Goal: Learn about a topic

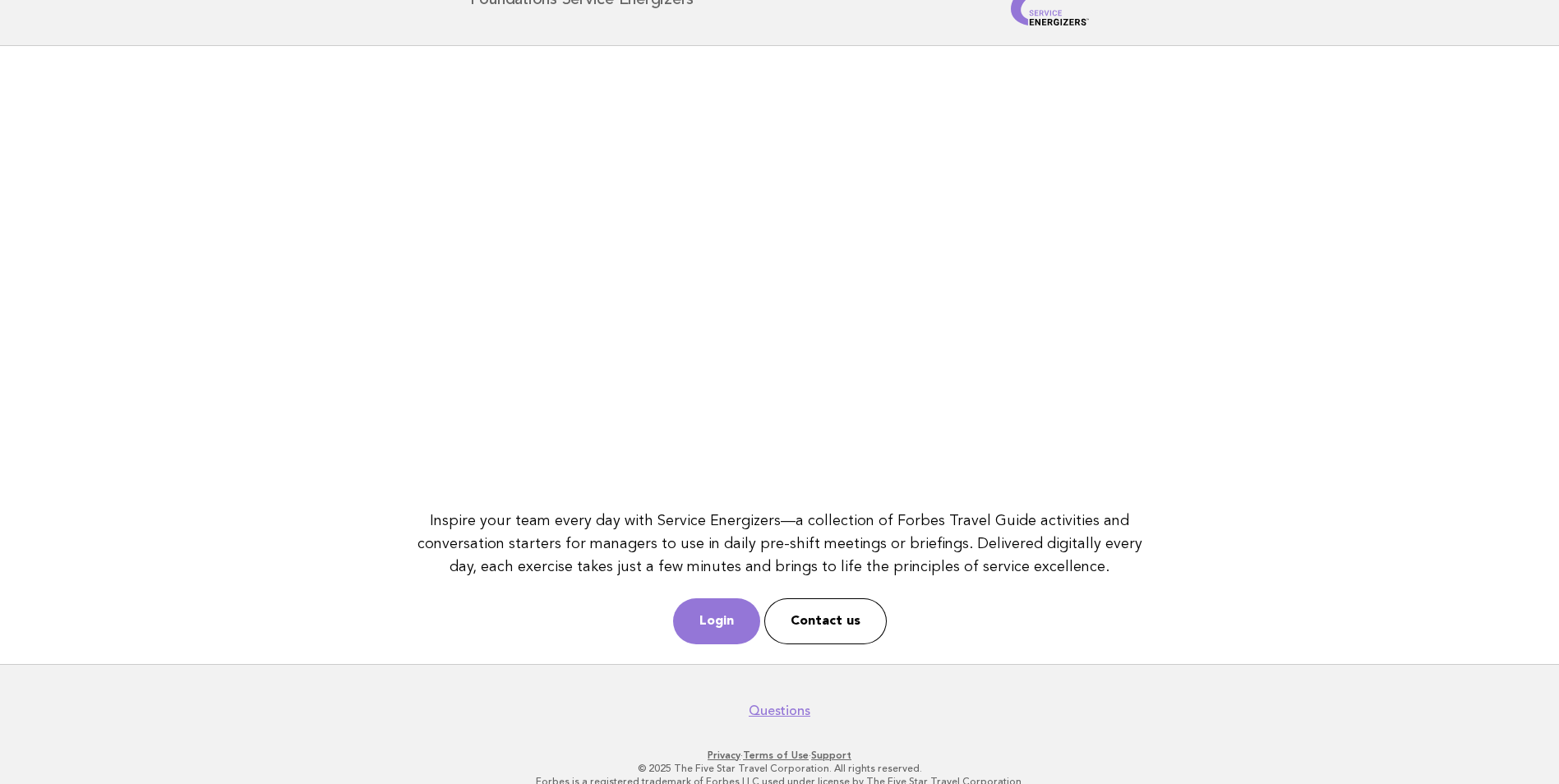
scroll to position [74, 0]
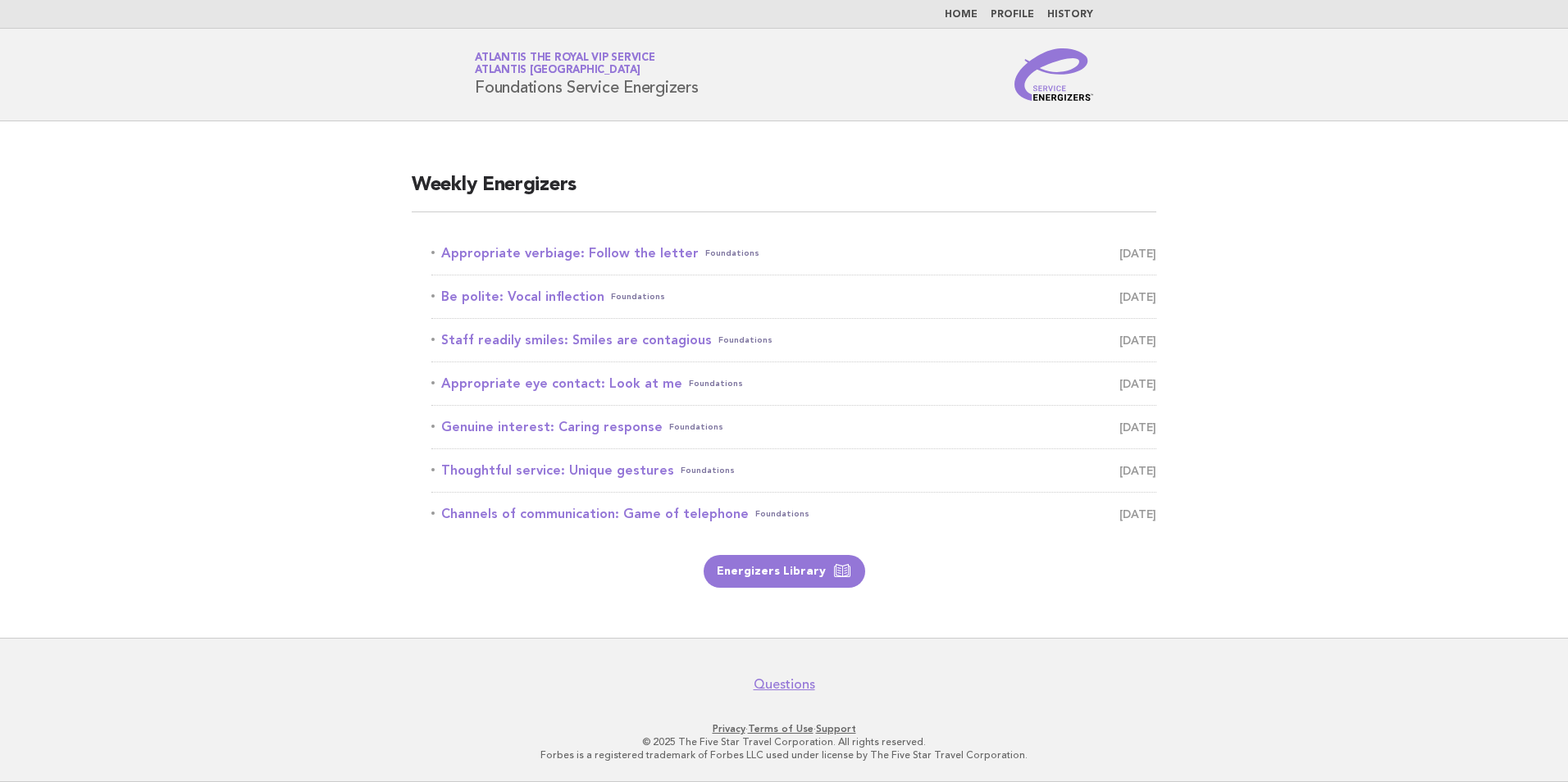
drag, startPoint x: 370, startPoint y: 640, endPoint x: 366, endPoint y: 623, distance: 17.5
click at [369, 640] on footer "Questions Privacy · Terms of Use · Support © 2025 The Five Star Travel Corporat…" at bounding box center [784, 710] width 1568 height 144
click at [366, 608] on main "Weekly Energizers Appropriate verbiage: Follow the letter Foundations August 23…" at bounding box center [784, 379] width 1568 height 517
click at [986, 596] on div "Weekly Energizers Appropriate verbiage: Follow the letter Foundations August 23…" at bounding box center [784, 379] width 784 height 455
click at [745, 166] on div "Weekly Energizers Appropriate verbiage: Follow the letter Foundations August 23…" at bounding box center [784, 379] width 784 height 455
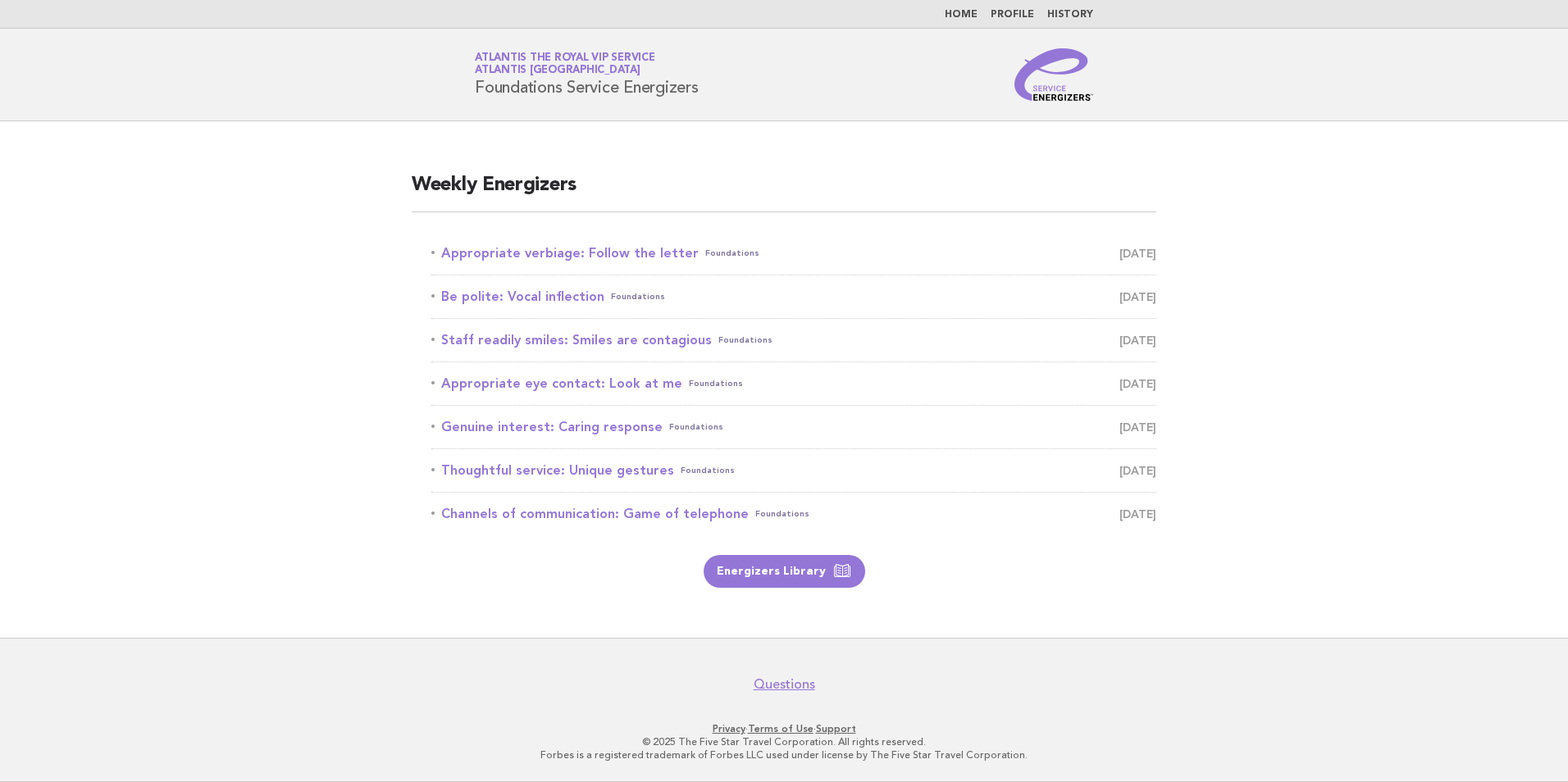
click at [746, 166] on div "Weekly Energizers Appropriate verbiage: Follow the letter Foundations August 23…" at bounding box center [784, 379] width 784 height 455
click at [662, 251] on link "Appropriate verbiage: Follow the letter Foundations August 23" at bounding box center [793, 253] width 725 height 23
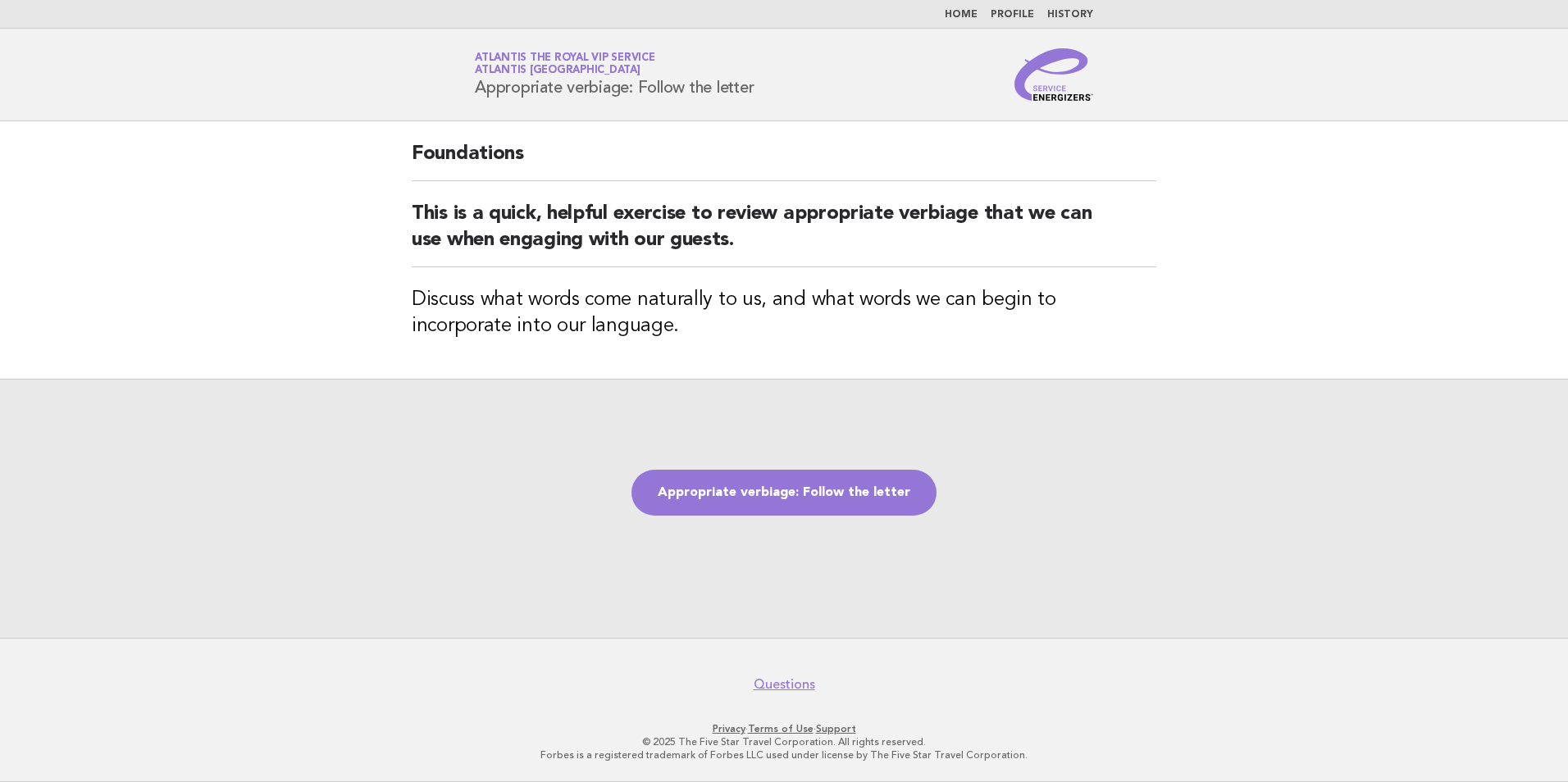
click at [745, 396] on div "Appropriate verbiage: Follow the letter" at bounding box center [784, 508] width 1568 height 259
click at [1201, 547] on div "Appropriate verbiage: Follow the letter" at bounding box center [784, 508] width 1568 height 259
click at [618, 622] on div "Appropriate verbiage: Follow the letter" at bounding box center [784, 508] width 1568 height 259
click at [373, 459] on div "Appropriate verbiage: Follow the letter" at bounding box center [784, 508] width 1568 height 259
click at [1041, 543] on div "Appropriate verbiage: Follow the letter" at bounding box center [784, 508] width 1568 height 259
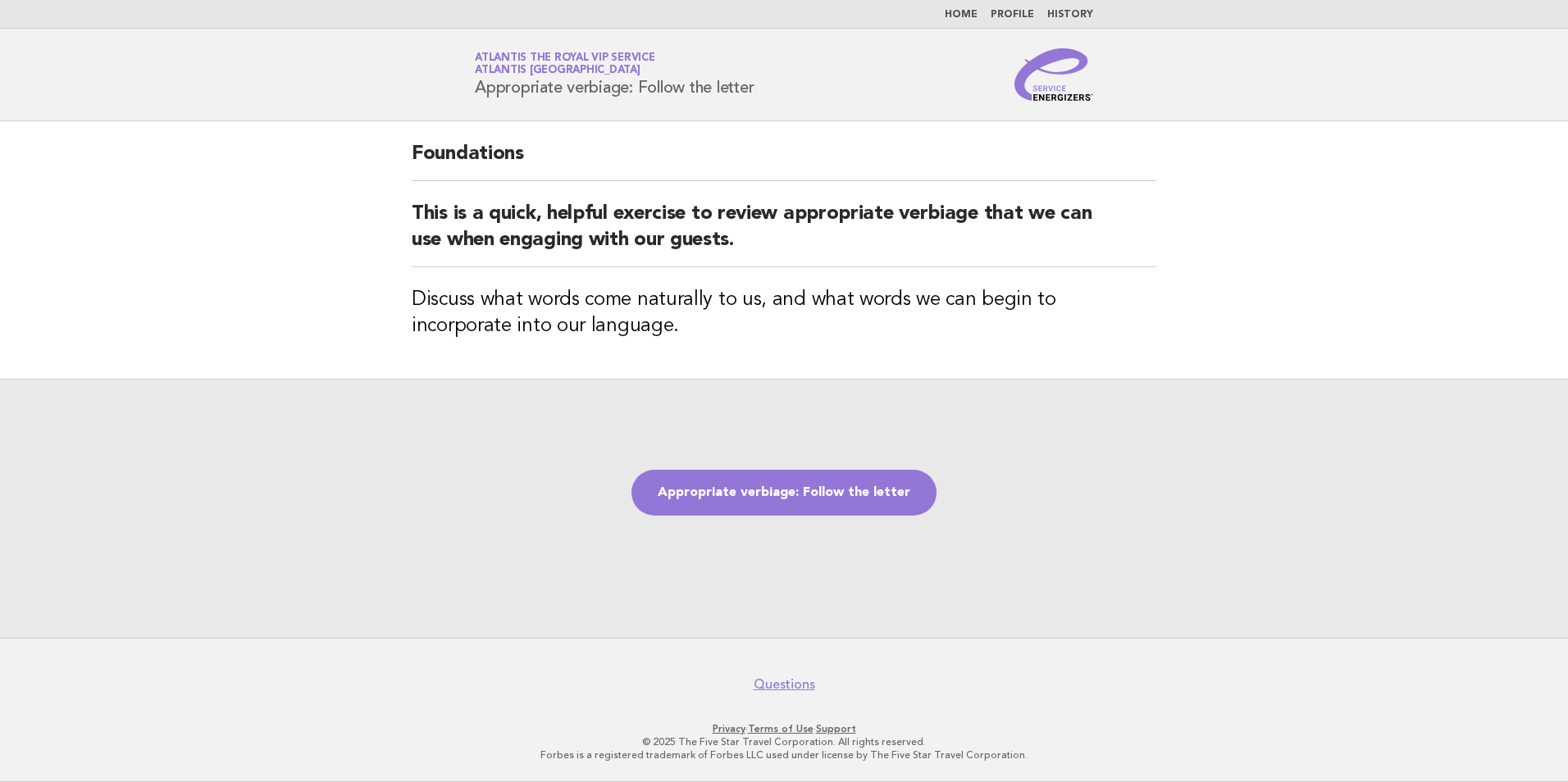
click at [431, 521] on div "Appropriate verbiage: Follow the letter" at bounding box center [784, 508] width 1568 height 259
click at [378, 630] on div "Appropriate verbiage: Follow the letter" at bounding box center [784, 508] width 1568 height 259
click at [310, 575] on div "Appropriate verbiage: Follow the letter" at bounding box center [784, 508] width 1568 height 259
click at [640, 416] on div "Appropriate verbiage: Follow the letter" at bounding box center [784, 508] width 1568 height 259
click at [198, 453] on div "Appropriate verbiage: Follow the letter" at bounding box center [784, 508] width 1568 height 259
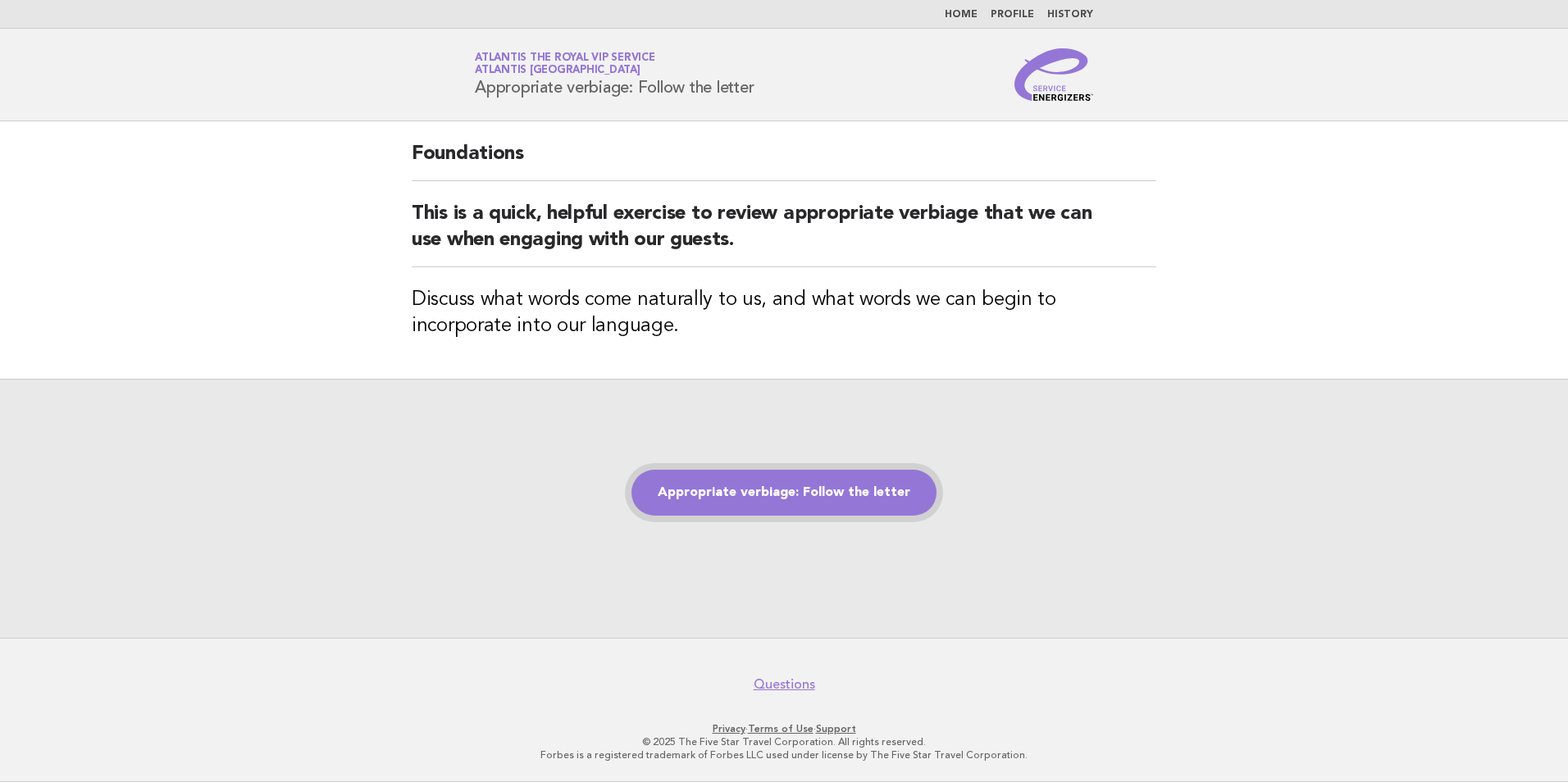
click at [847, 504] on link "Appropriate verbiage: Follow the letter" at bounding box center [783, 492] width 305 height 46
click at [849, 503] on link "Appropriate verbiage: Follow the letter" at bounding box center [783, 492] width 305 height 46
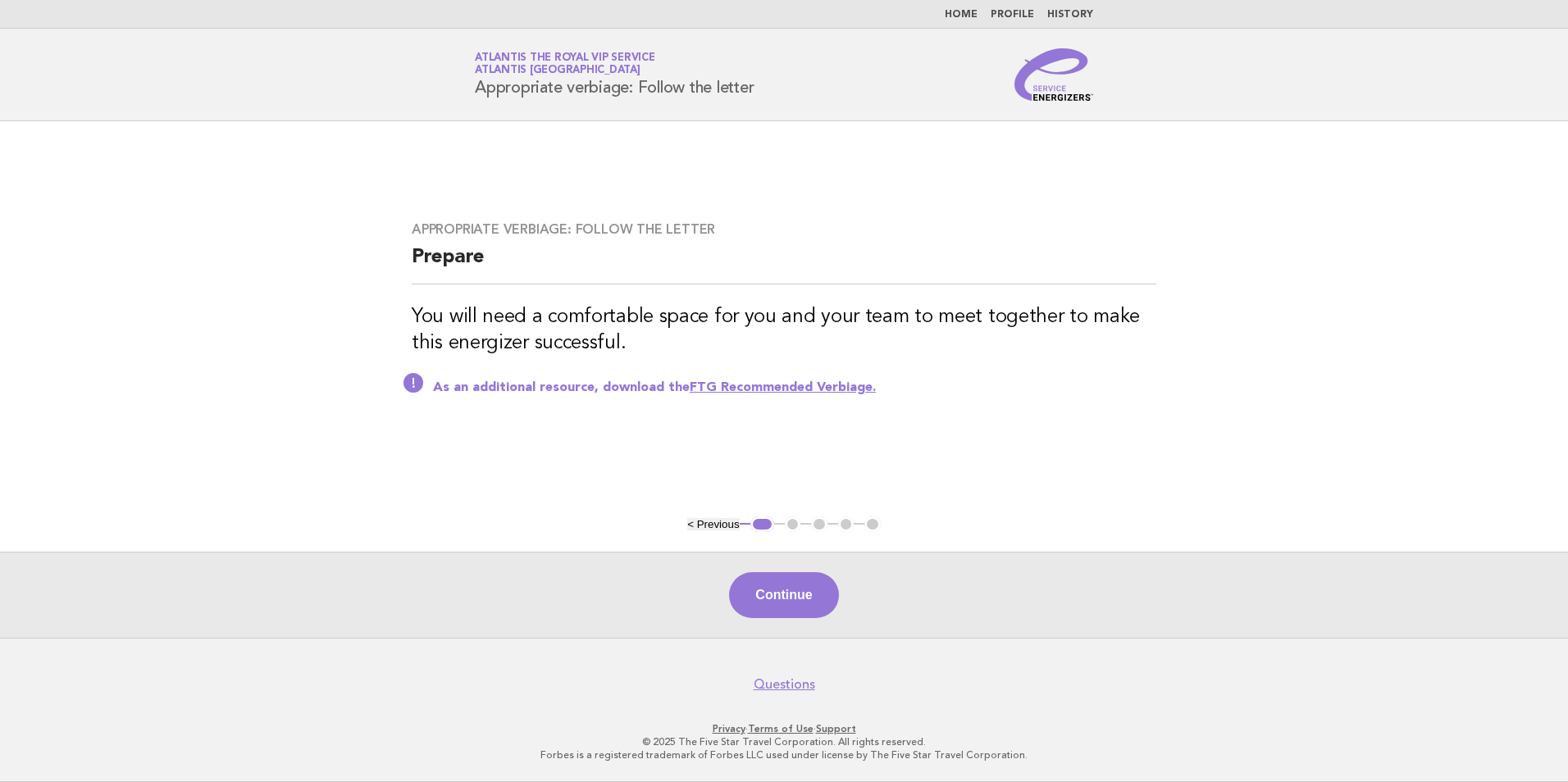
click at [797, 624] on div "Continue" at bounding box center [784, 595] width 1568 height 86
click at [796, 617] on button "Continue" at bounding box center [783, 595] width 109 height 46
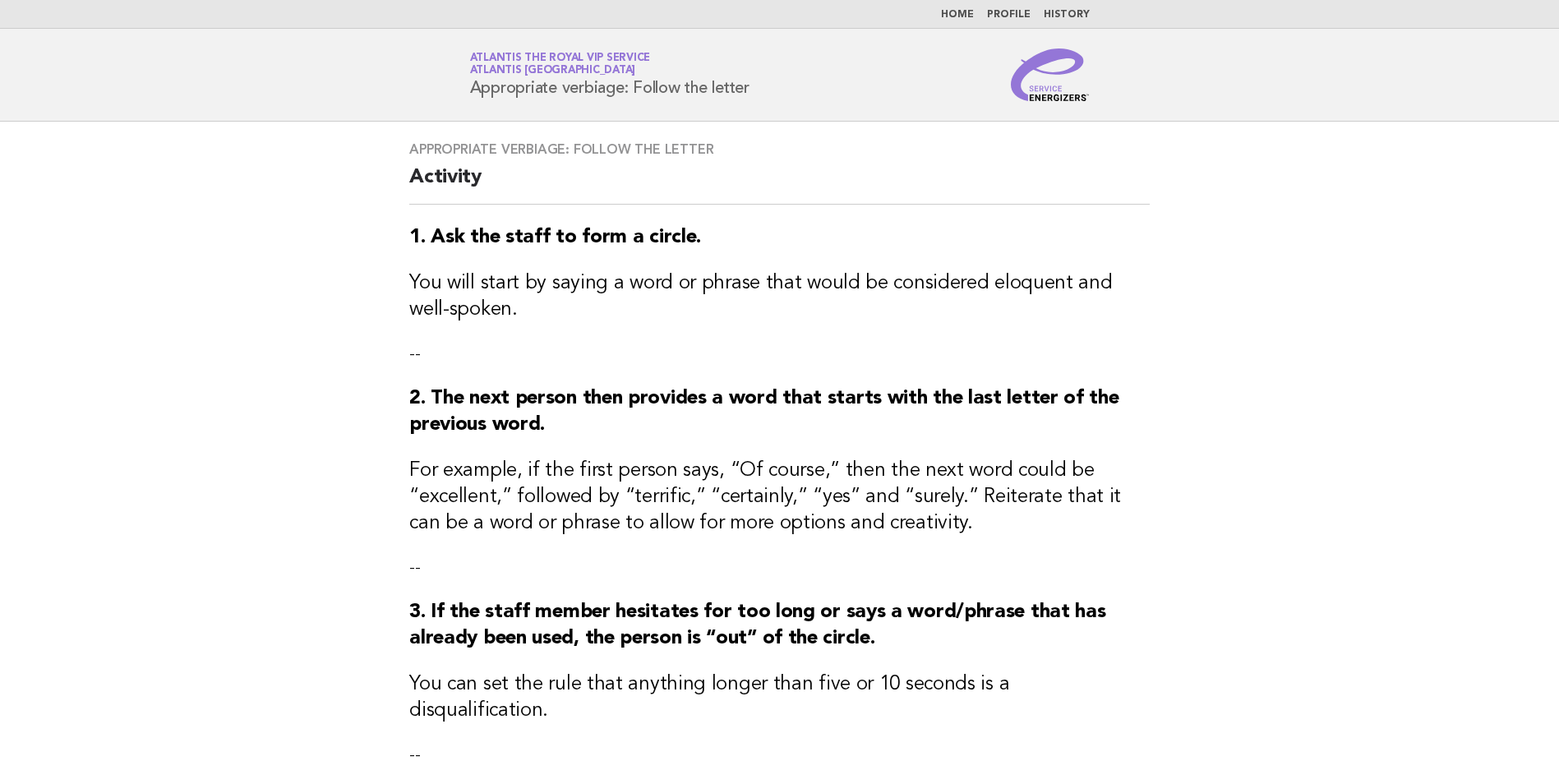
scroll to position [386, 0]
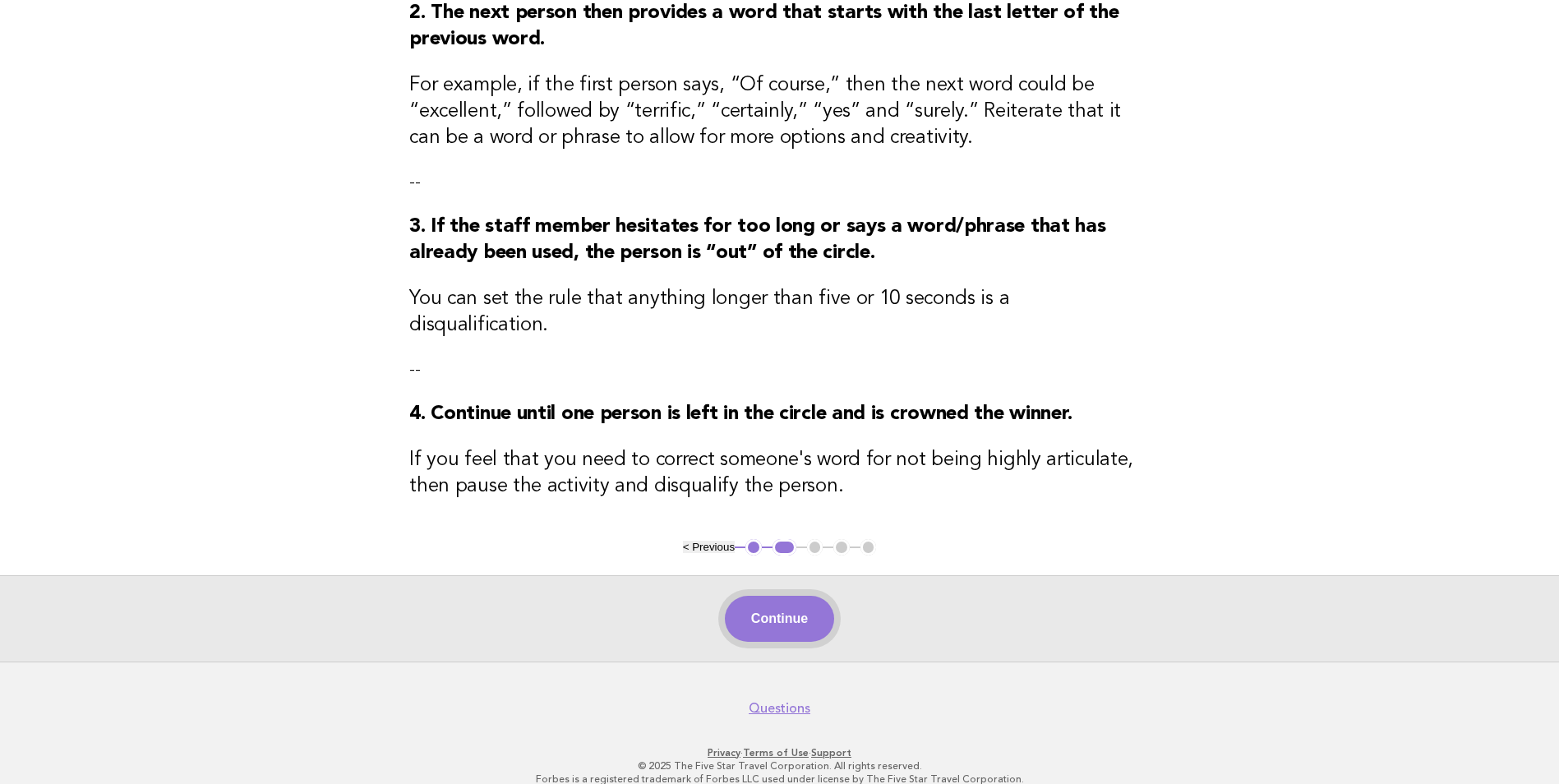
click at [797, 596] on button "Continue" at bounding box center [780, 619] width 109 height 46
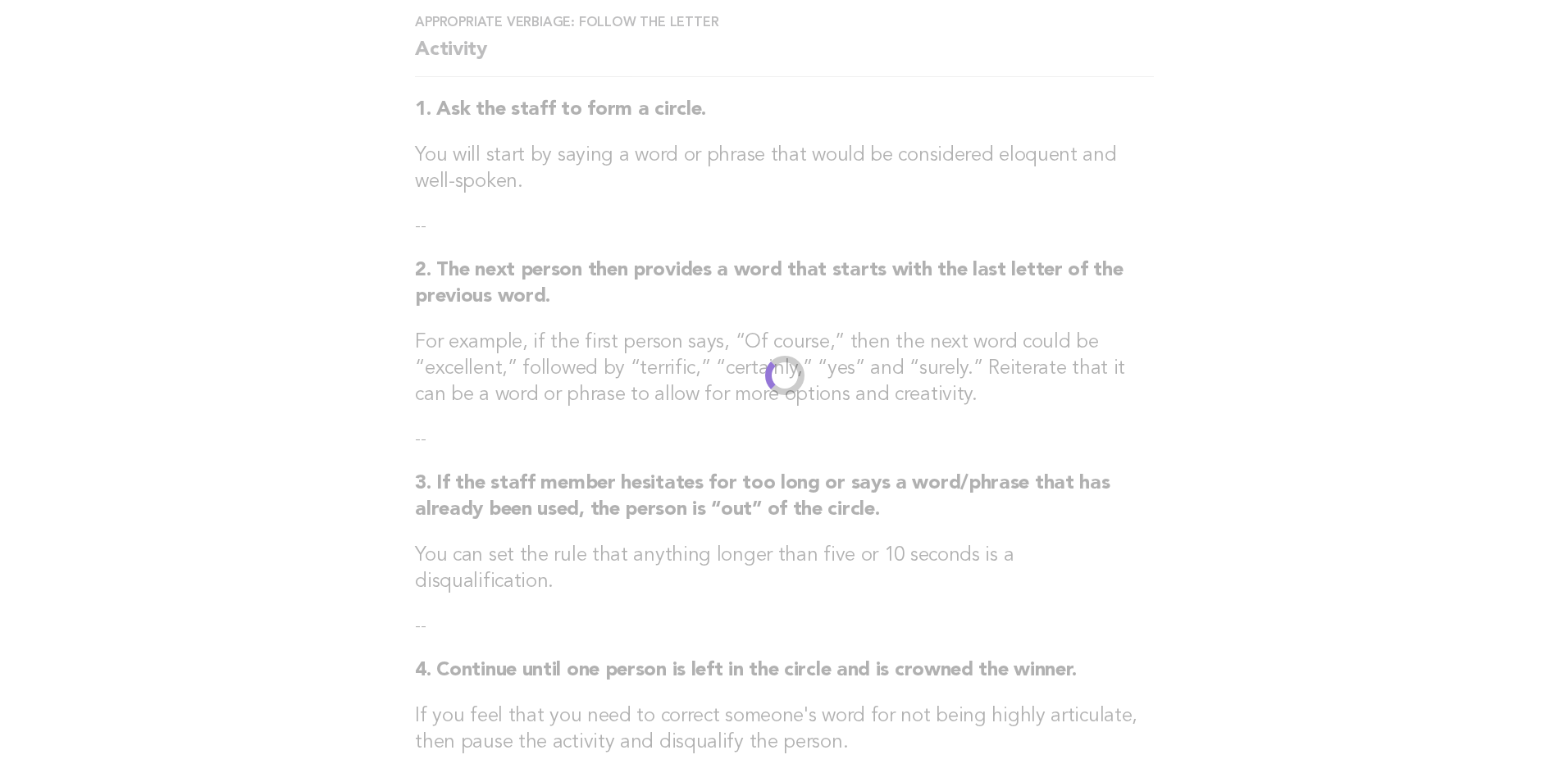
scroll to position [0, 0]
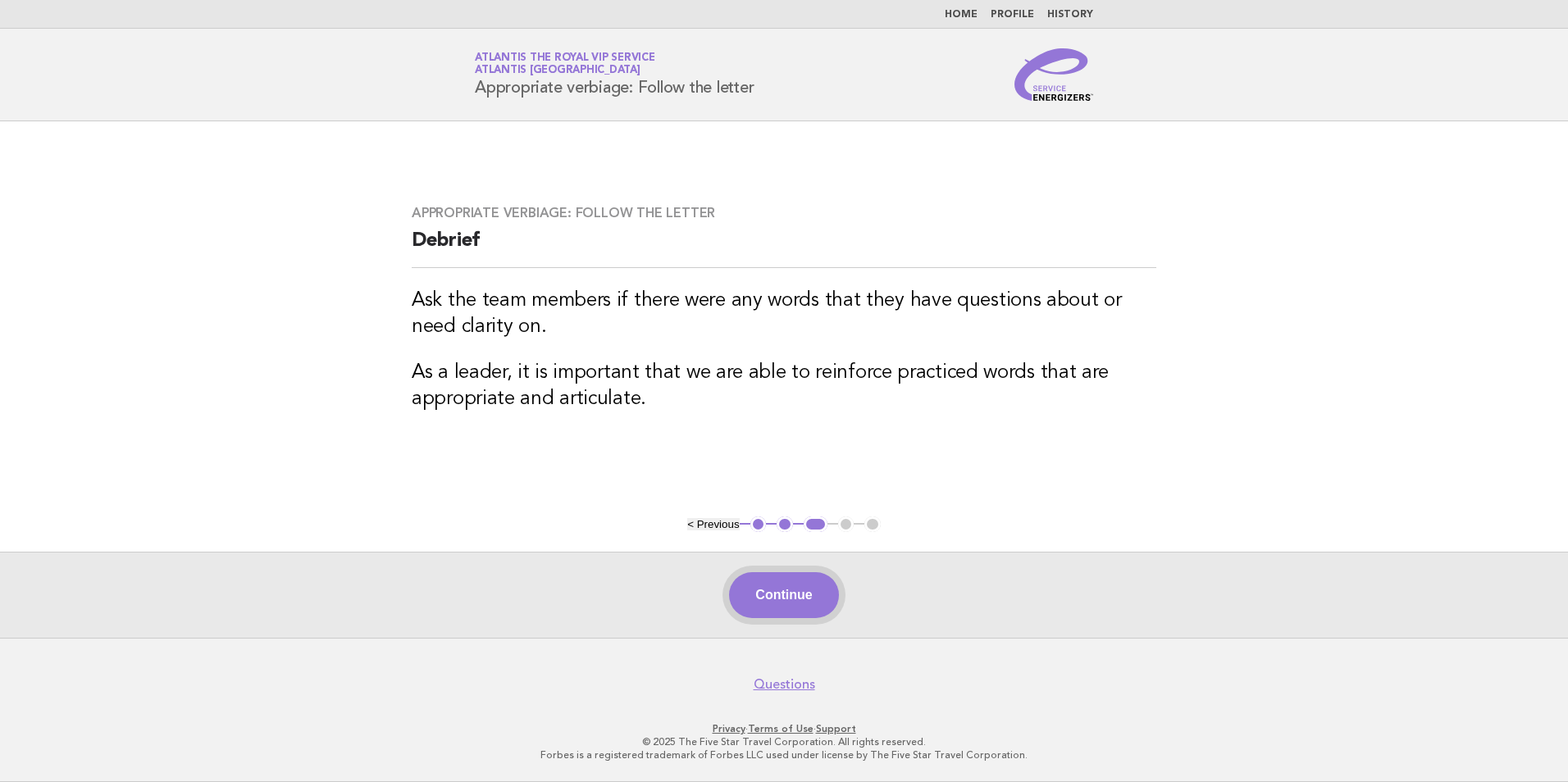
click at [770, 602] on button "Continue" at bounding box center [783, 595] width 109 height 46
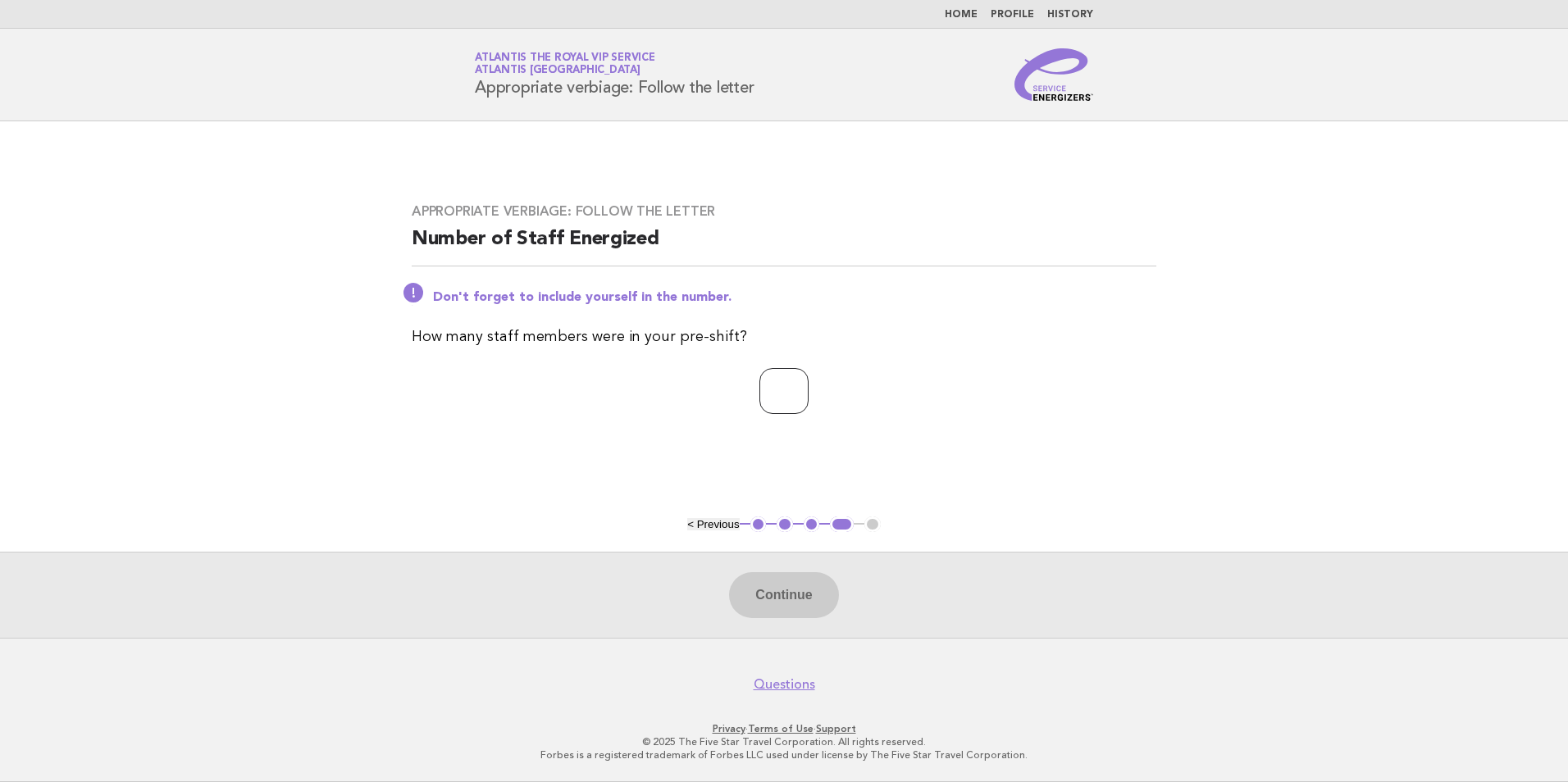
click at [760, 392] on input "number" at bounding box center [784, 391] width 49 height 46
type input "*"
click at [798, 589] on button "Continue" at bounding box center [783, 595] width 109 height 46
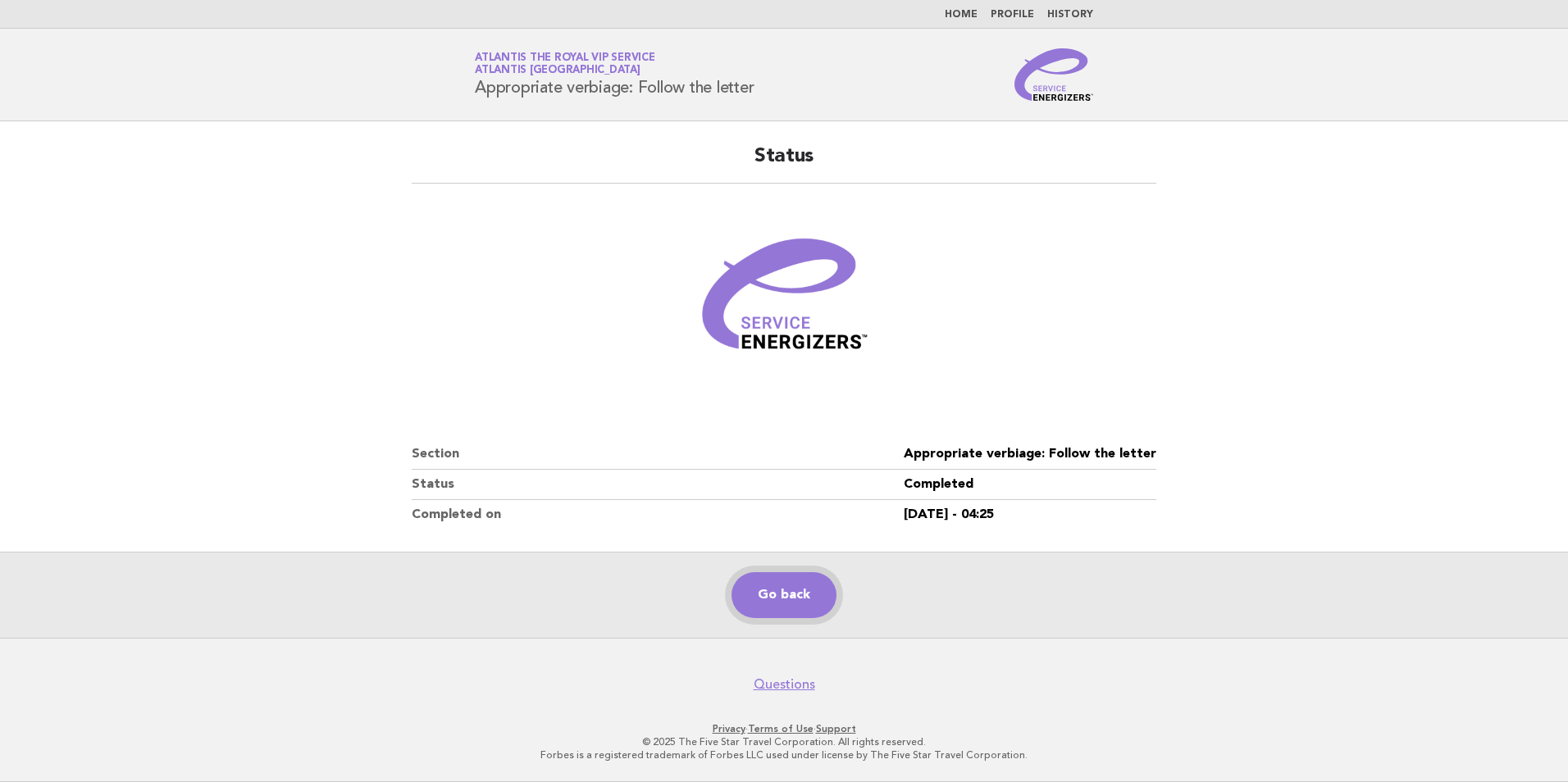
click at [785, 605] on link "Go back" at bounding box center [784, 595] width 105 height 46
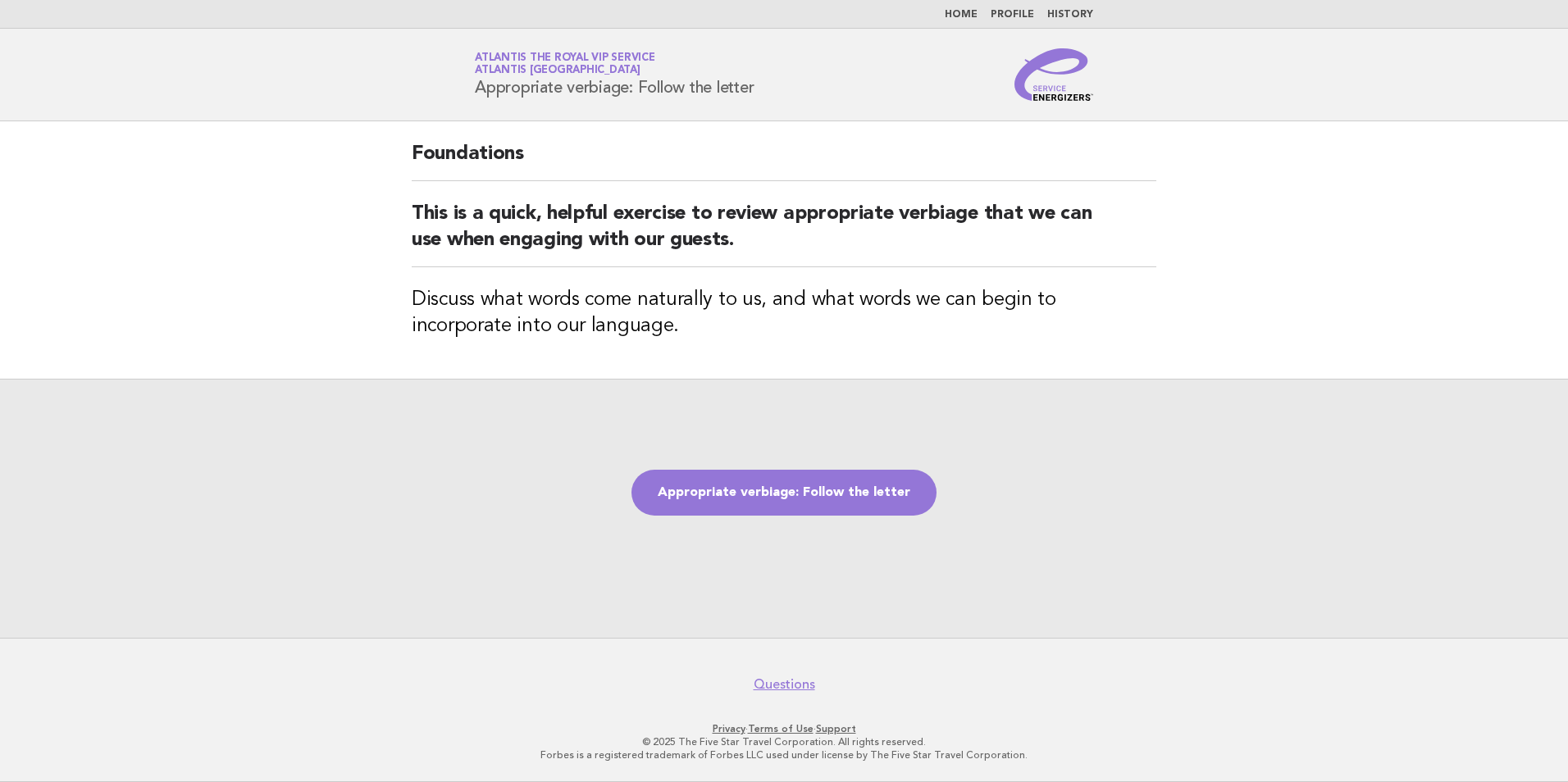
click at [397, 488] on div "Appropriate verbiage: Follow the letter" at bounding box center [784, 508] width 1568 height 259
